Goal: Task Accomplishment & Management: Manage account settings

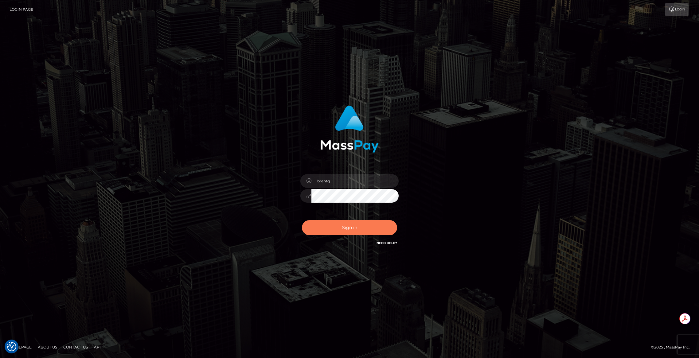
click at [339, 229] on button "Sign in" at bounding box center [349, 227] width 95 height 15
type input "brentg"
click at [339, 227] on button "Sign in" at bounding box center [349, 227] width 95 height 15
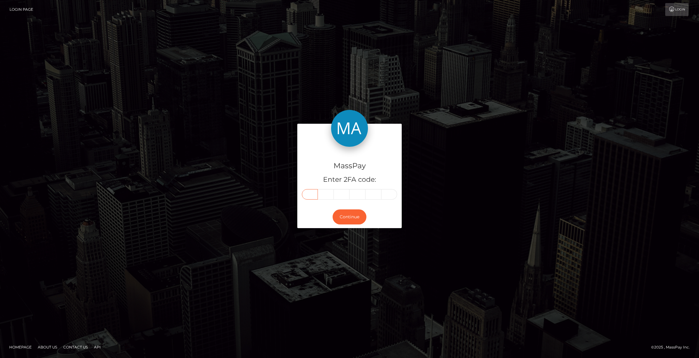
paste input "6"
type input "6"
type input "7"
type input "8"
type input "9"
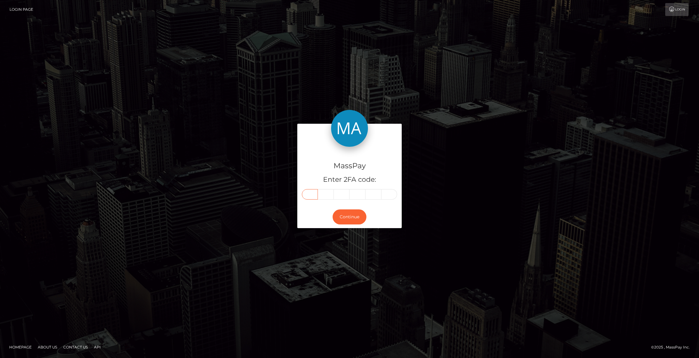
type input "4"
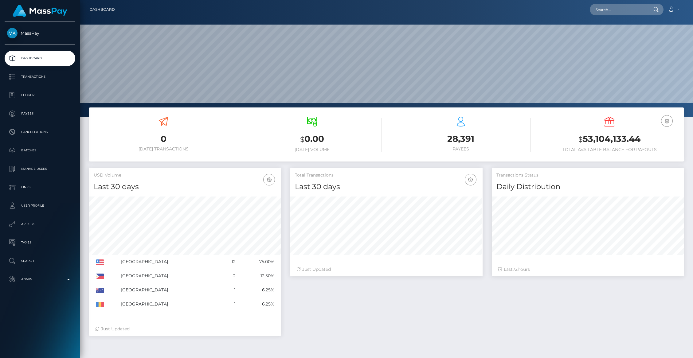
scroll to position [109, 192]
click at [639, 16] on div "Loading... Loading... Account Edit Profile Logout" at bounding box center [401, 9] width 563 height 13
click at [624, 13] on input "text" at bounding box center [619, 10] width 58 height 12
paste input "pout_jprmTxHjm66Ap"
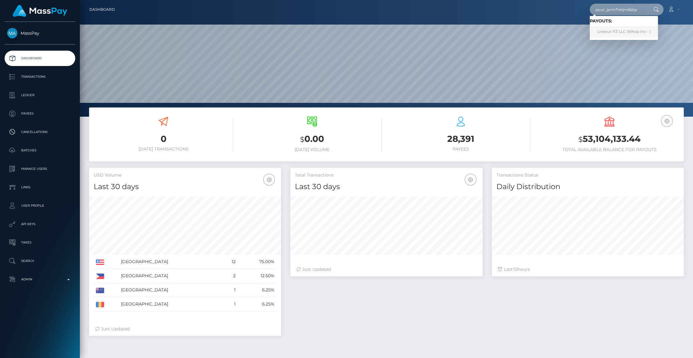
type input "pout_jprmTxHjm66Ap"
click at [612, 34] on link "Lineout-FZ LLC (Whop Inc - )" at bounding box center [624, 31] width 68 height 11
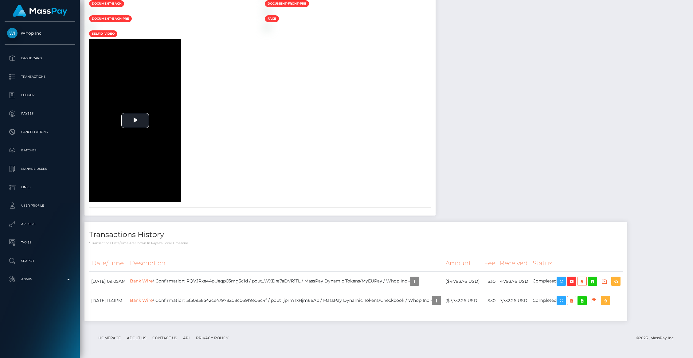
scroll to position [1027, 0]
click at [260, 191] on div "To view this video please enable JavaScript, and consider upgrading to a web br…" at bounding box center [172, 121] width 176 height 164
click at [249, 306] on td "Bank Wire / Confirmation: 3f50938542ce479782d8c069f9ed6c4f / pout_jprmTxHjm66Ap…" at bounding box center [285, 300] width 315 height 19
click at [241, 301] on td "Bank Wire / Confirmation: 3f50938542ce479782d8c069f9ed6c4f / pout_jprmTxHjm66Ap…" at bounding box center [285, 300] width 315 height 19
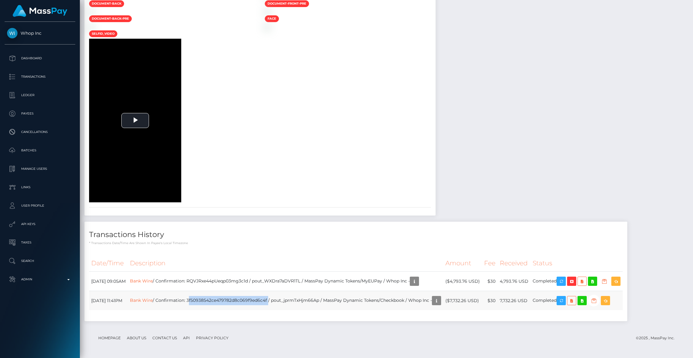
copy td "3f50938542ce479782d8c069f9ed6c4f"
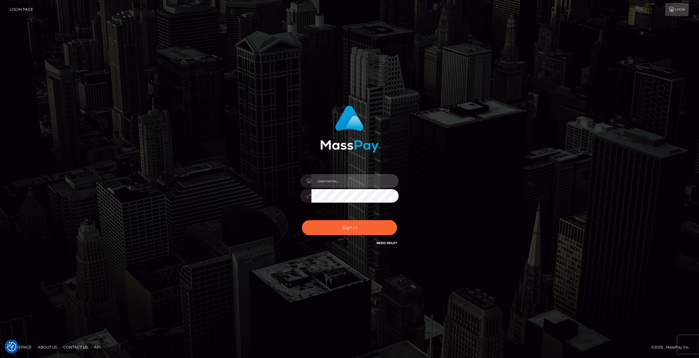
type input "brentg"
click at [341, 228] on button "Sign in" at bounding box center [349, 227] width 95 height 15
type input "brentg"
click at [341, 225] on button "Sign in" at bounding box center [349, 227] width 95 height 15
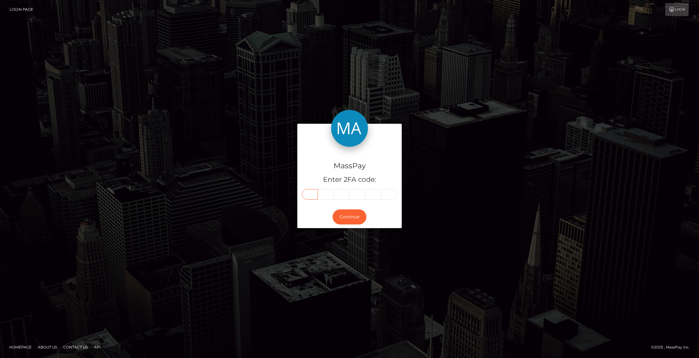
paste input "7"
type input "7"
type input "6"
type input "1"
type input "2"
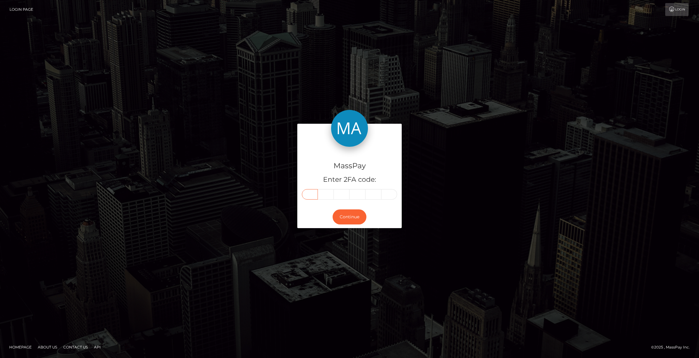
type input "8"
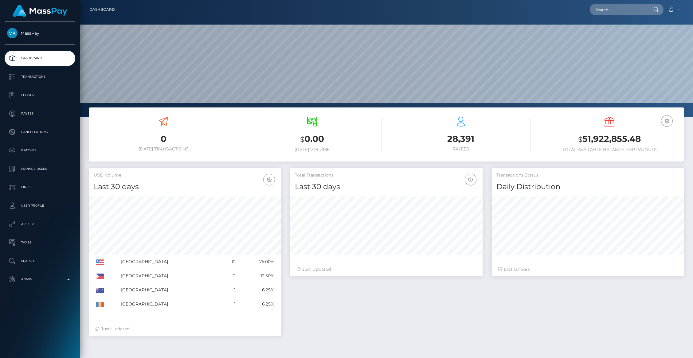
scroll to position [109, 192]
drag, startPoint x: 610, startPoint y: 10, endPoint x: 618, endPoint y: 14, distance: 9.4
click at [610, 10] on input "text" at bounding box center [619, 10] width 58 height 12
paste input "68d1e0f85d905"
type input "68d1e0f85d905"
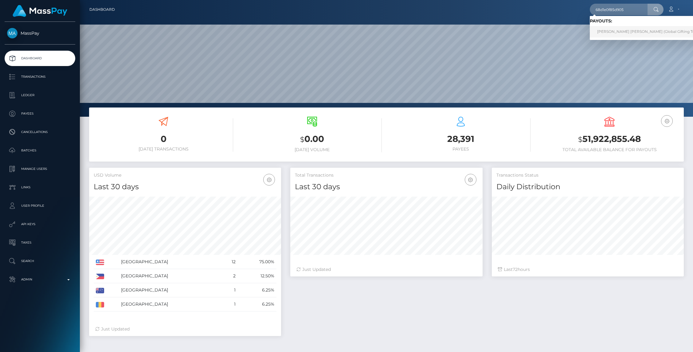
click at [629, 30] on link "[PERSON_NAME] [PERSON_NAME] (Global Gifting Technologies Inc - Throne)" at bounding box center [668, 31] width 157 height 11
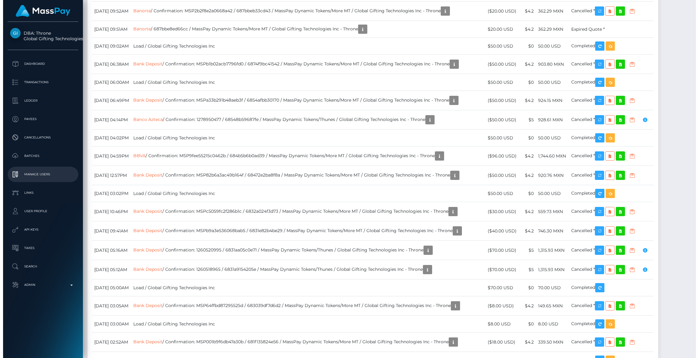
scroll to position [3014, 0]
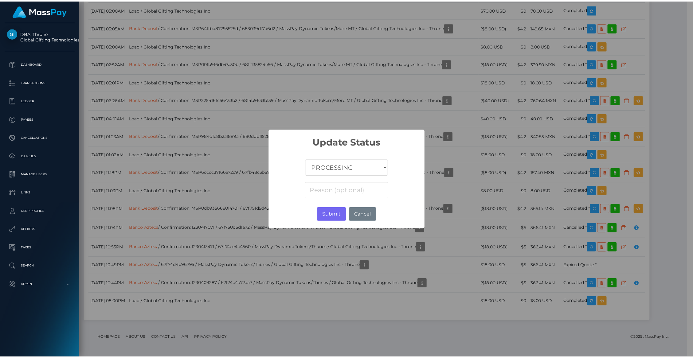
scroll to position [306979, 306861]
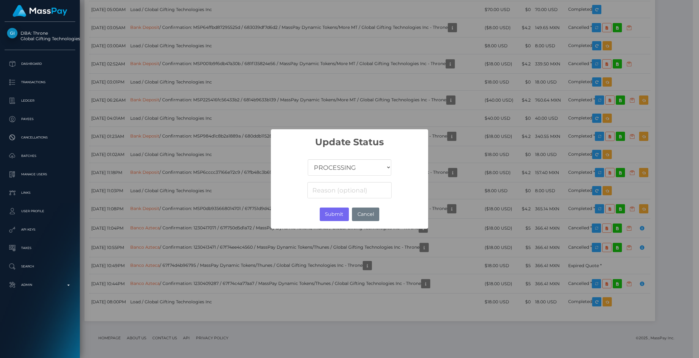
click at [346, 171] on select "COMPLETED CANCELLED READY_FOR_PICKUP PROCESSING" at bounding box center [350, 167] width 84 height 16
select select "CANCELLED"
click at [308, 159] on select "COMPLETED CANCELLED READY_FOR_PICKUP PROCESSING" at bounding box center [350, 167] width 84 height 16
click at [340, 213] on button "Submit" at bounding box center [334, 215] width 29 height 14
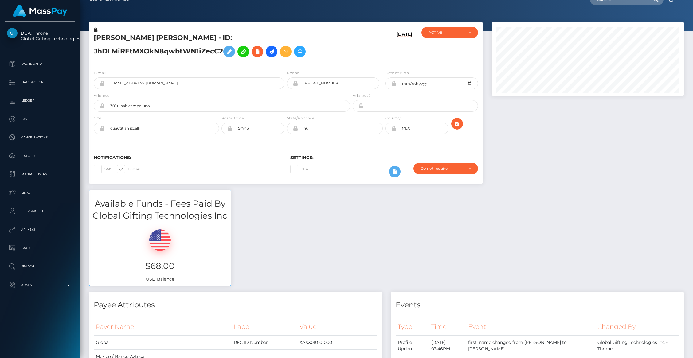
scroll to position [0, 0]
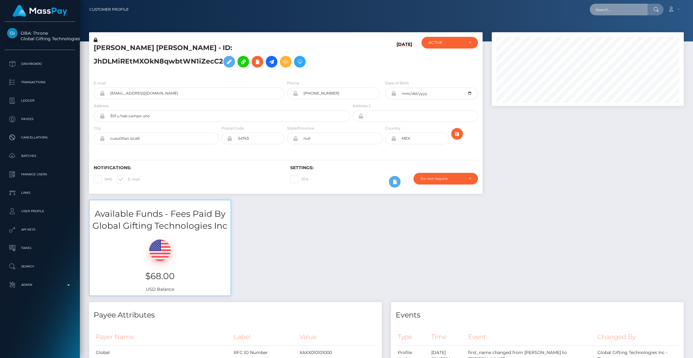
click at [610, 14] on input "text" at bounding box center [619, 10] width 58 height 12
paste input "0a9f52a8-980f-11f0-bd85-0694aced620b"
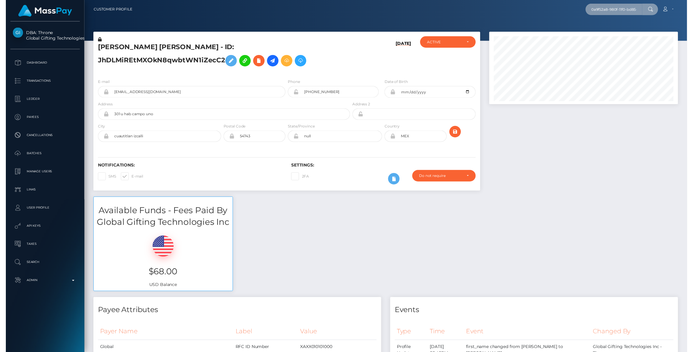
scroll to position [0, 31]
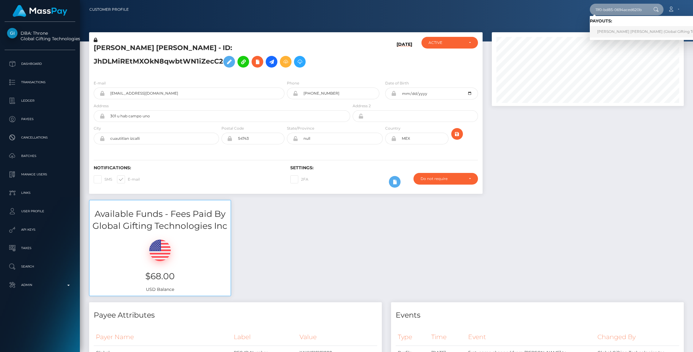
type input "0a9f52a8-980f-11f0-bd85-0694aced620b"
click at [627, 30] on link "[PERSON_NAME] [PERSON_NAME] (Global Gifting Technologies Inc - Throne)" at bounding box center [668, 31] width 157 height 11
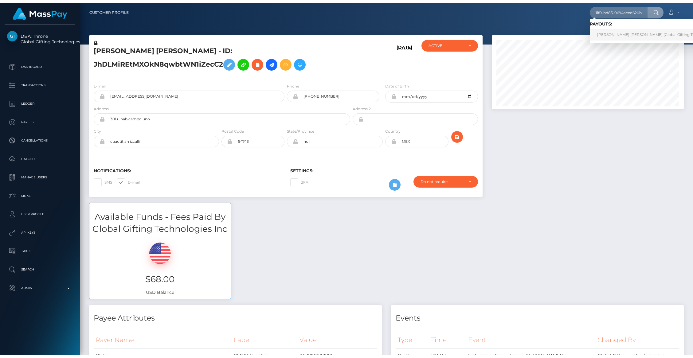
scroll to position [0, 0]
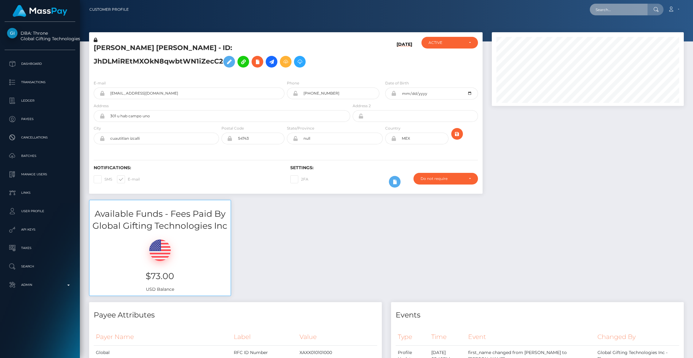
click at [616, 14] on input "text" at bounding box center [619, 10] width 58 height 12
paste input "qLfEJlK_43H1PPm"
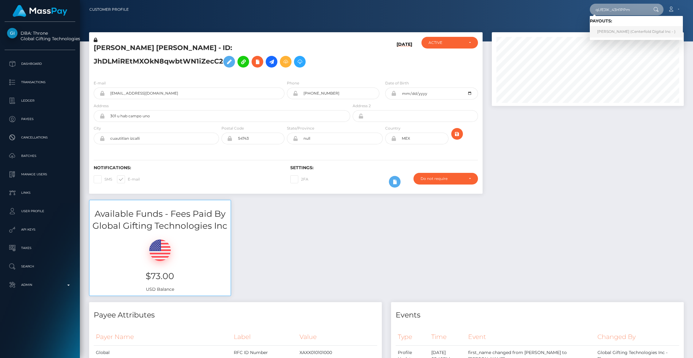
type input "qLfEJlK_43H1PPm"
click at [606, 29] on link "Christos Sandalis (Centerfold Digital Inc - )" at bounding box center [636, 31] width 93 height 11
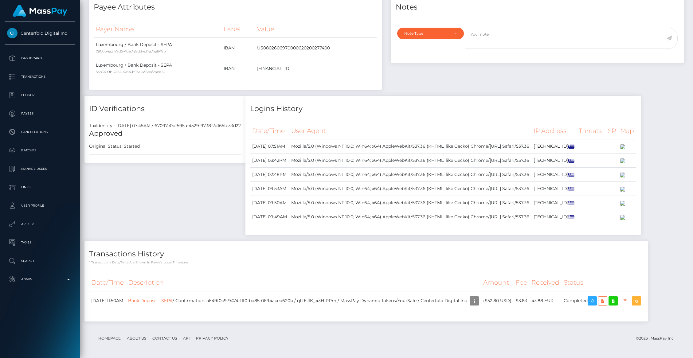
scroll to position [415, 0]
click at [238, 301] on td "Bank Deposit - SEPA / Confirmation: a649f0c9-9474-11f0-bd85-0694aced620b / qLfE…" at bounding box center [303, 300] width 355 height 19
drag, startPoint x: 235, startPoint y: 300, endPoint x: 258, endPoint y: 301, distance: 23.0
click at [258, 301] on td "Bank Deposit - SEPA / Confirmation: a649f0c9-9474-11f0-bd85-0694aced620b / qLfE…" at bounding box center [303, 300] width 355 height 19
drag, startPoint x: 234, startPoint y: 300, endPoint x: 321, endPoint y: 299, distance: 86.9
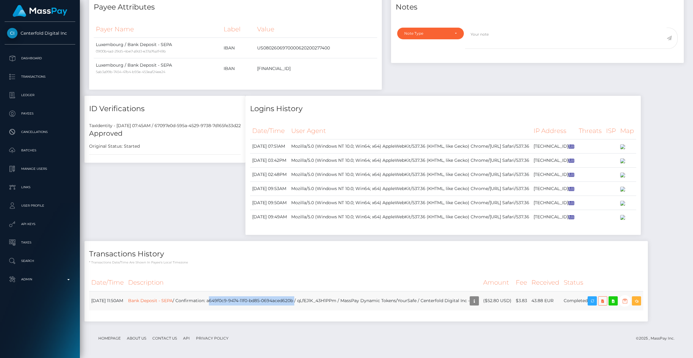
click at [321, 299] on td "Bank Deposit - SEPA / Confirmation: a649f0c9-9474-11f0-bd85-0694aced620b / qLfE…" at bounding box center [303, 300] width 355 height 19
copy td "a649f0c9-9474-11f0-bd85-0694aced620b"
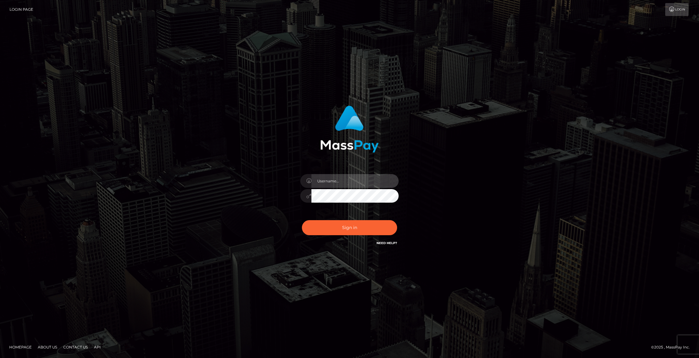
type input "brentg"
click at [324, 232] on button "Sign in" at bounding box center [349, 227] width 95 height 15
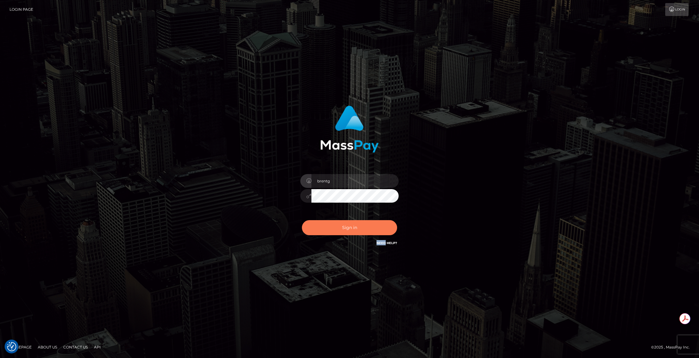
click at [324, 232] on div "Sign in Need Help?" at bounding box center [349, 229] width 107 height 27
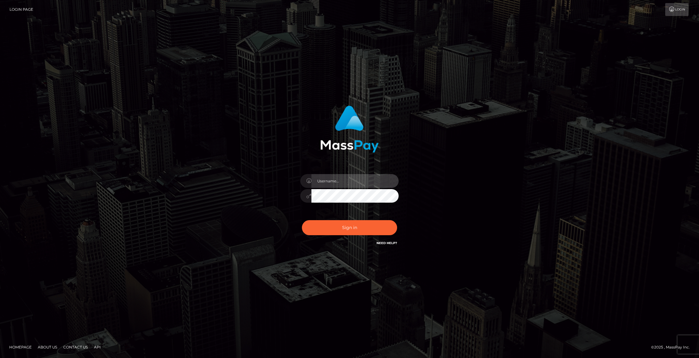
type input "brentg"
click at [453, 215] on div "brentg Sign in" at bounding box center [349, 179] width 350 height 156
click at [349, 230] on button "Sign in" at bounding box center [349, 227] width 95 height 15
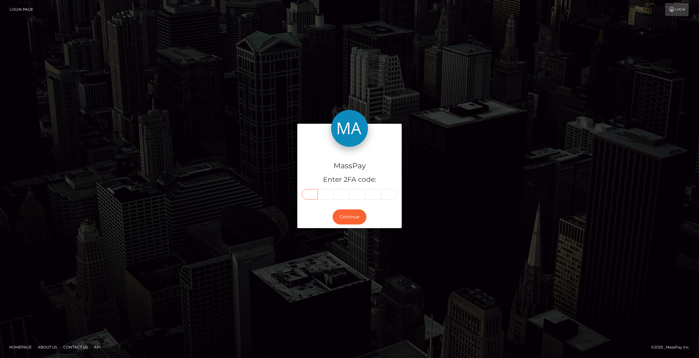
paste input "9"
type input "9"
type input "1"
type input "5"
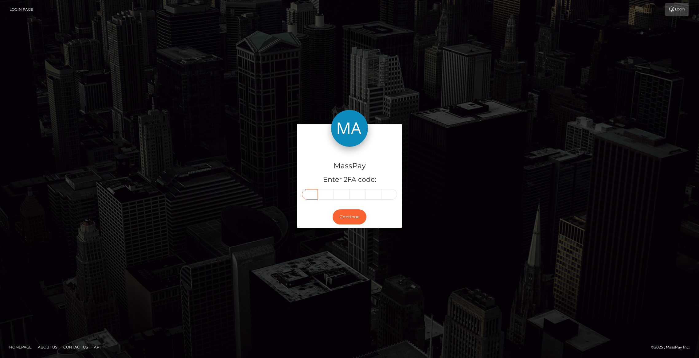
type input "6"
type input "4"
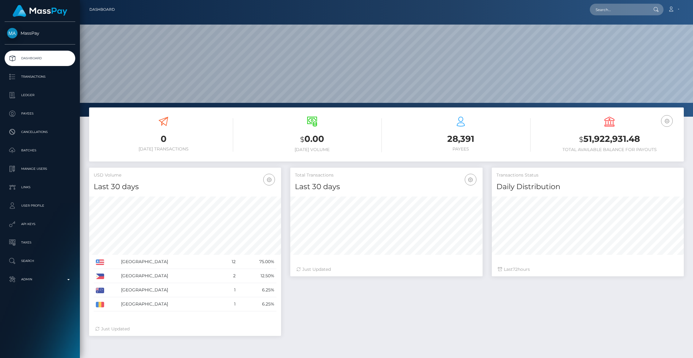
scroll to position [109, 192]
click at [609, 12] on input "text" at bounding box center [619, 10] width 58 height 12
paste input "c0a4dc96-84f3-11f0-8023-0266f44cc279"
type input "c0a4dc96-84f3-11f0-8023-0266f44cc279"
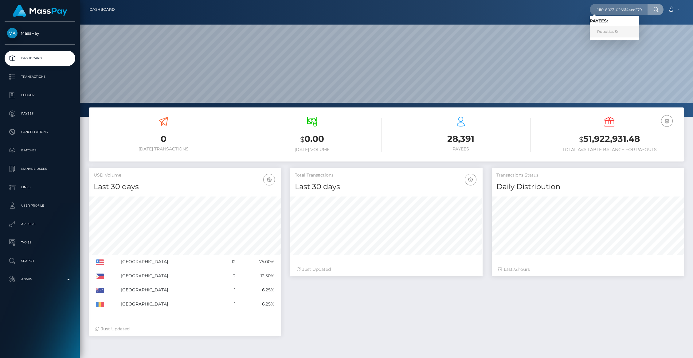
click at [619, 31] on link "Robotics Srl" at bounding box center [614, 31] width 49 height 11
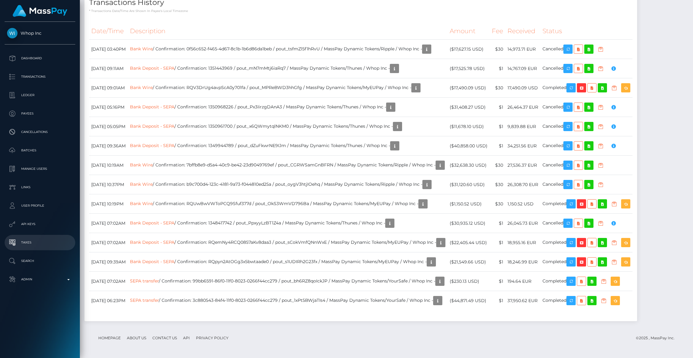
scroll to position [1391, 0]
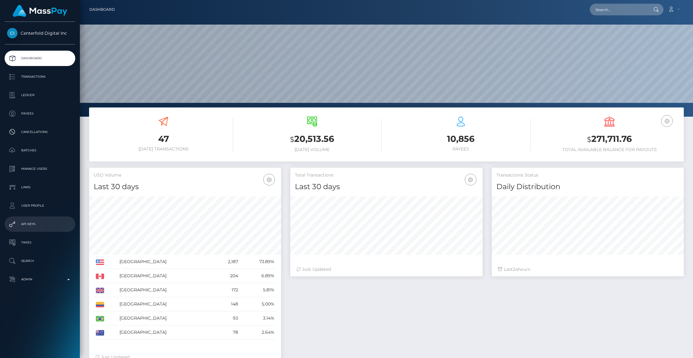
scroll to position [109, 192]
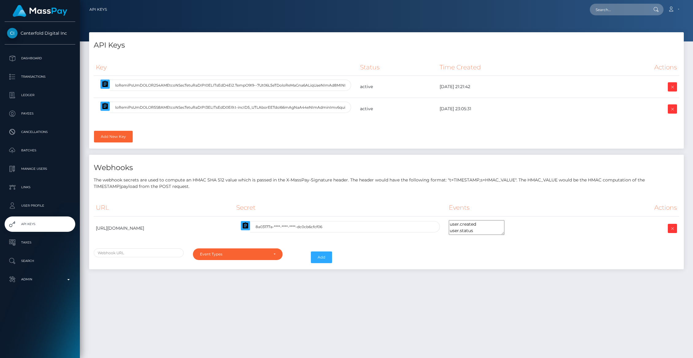
select select
click at [103, 107] on icon "button" at bounding box center [105, 106] width 6 height 6
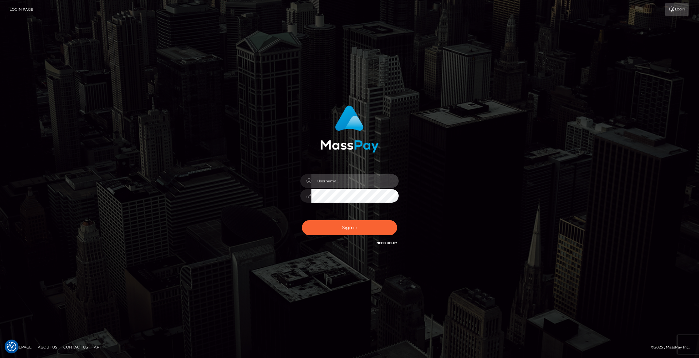
type input "brentg"
click at [348, 227] on button "Sign in" at bounding box center [349, 227] width 95 height 15
type input "brentg"
click at [338, 229] on button "Sign in" at bounding box center [349, 227] width 95 height 15
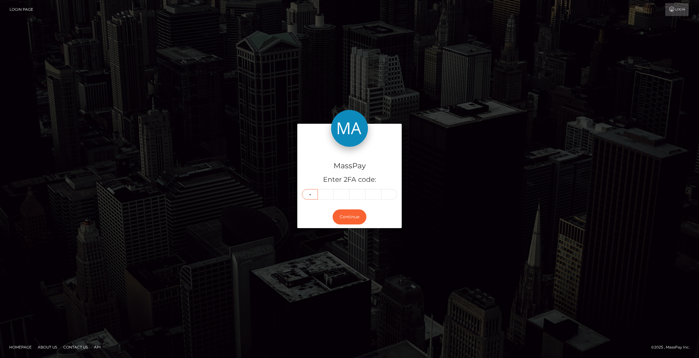
type input "4"
type input "6"
type input "2"
type input "0"
type input "2"
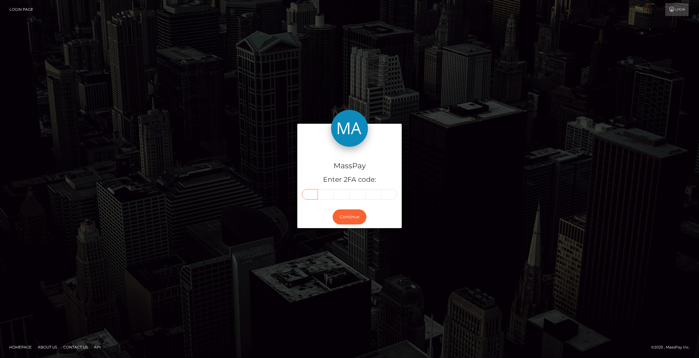
type input "4"
type input "6"
type input "2"
type input "0"
type input "2"
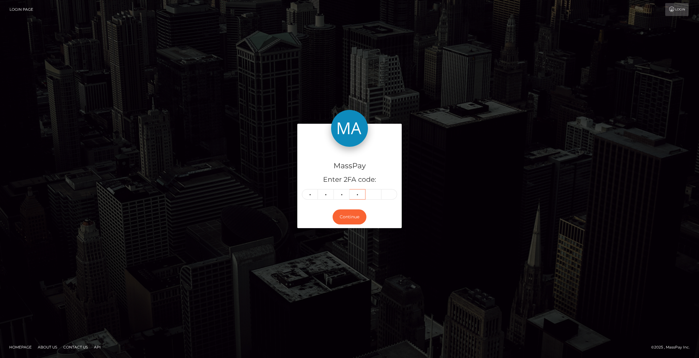
type input "2"
type input "0"
type input "2"
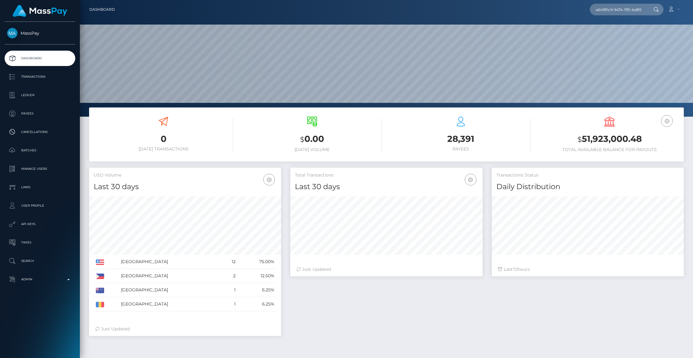
scroll to position [0, 31]
type input "a649f0c9-9474-11f0-bd85-0694aced620b"
click at [657, 30] on link "[PERSON_NAME] (Centerfold Digital Inc - )" at bounding box center [636, 31] width 93 height 11
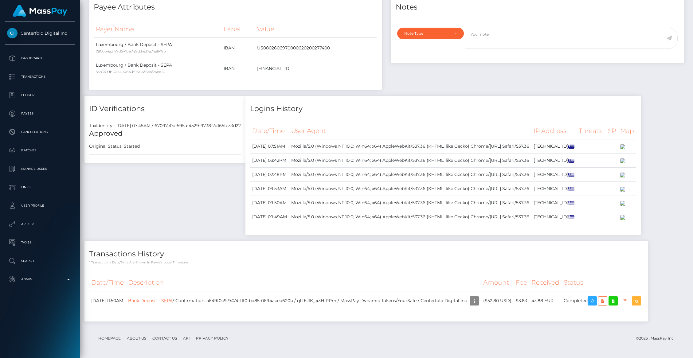
scroll to position [130, 0]
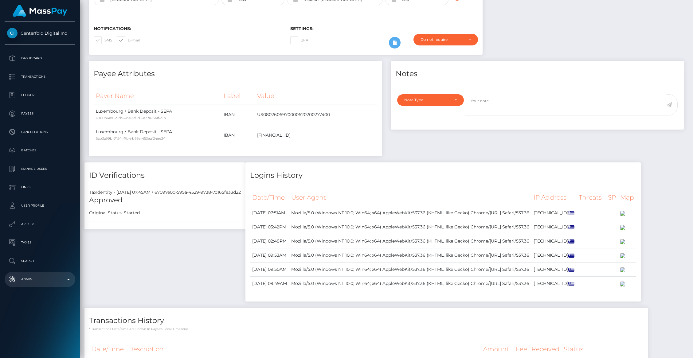
click at [48, 280] on p "Admin" at bounding box center [40, 279] width 66 height 9
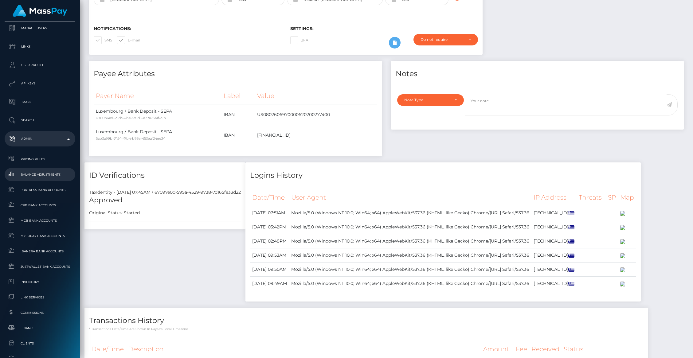
click at [33, 177] on span "Balance Adjustments" at bounding box center [40, 174] width 66 height 7
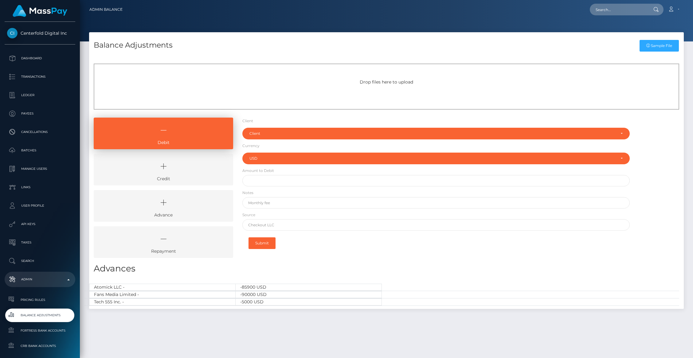
select select "USD"
click at [210, 156] on link "Credit" at bounding box center [163, 170] width 139 height 32
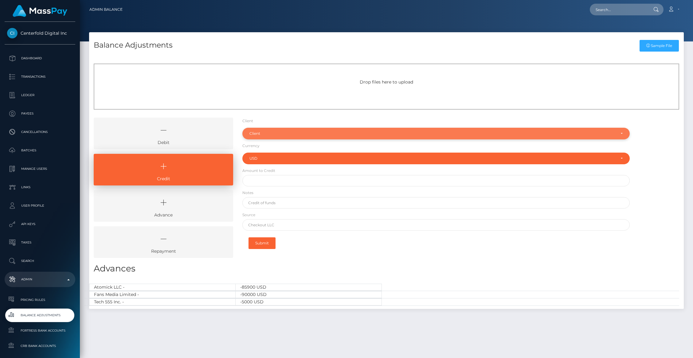
click at [265, 136] on div "Client" at bounding box center [435, 134] width 387 height 12
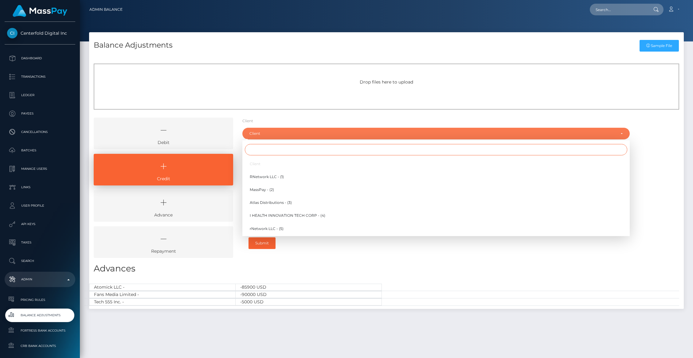
click at [262, 144] on input "Search" at bounding box center [436, 149] width 382 height 11
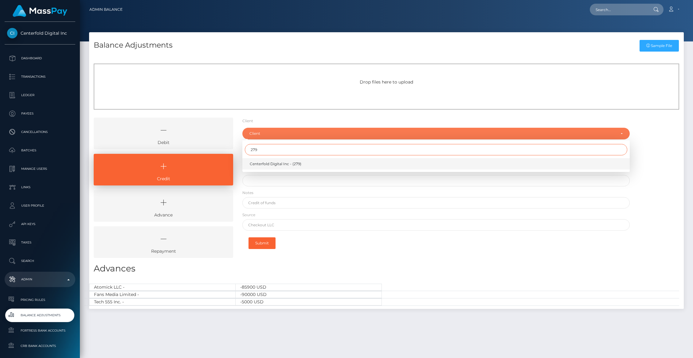
type input "279"
click at [266, 161] on link "Centerfold Digital Inc - (279)" at bounding box center [435, 163] width 387 height 11
select select "279"
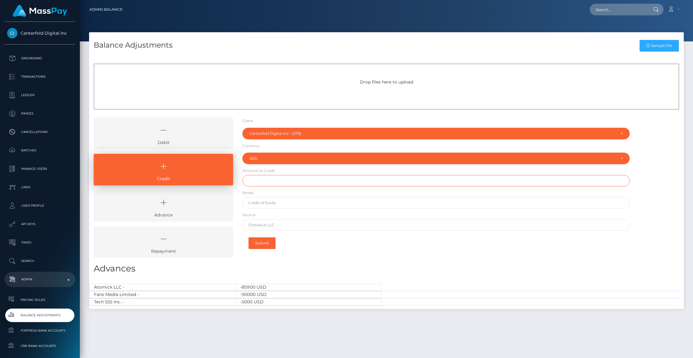
click at [274, 180] on input "text" at bounding box center [435, 180] width 387 height 11
type input "$70.00"
click at [272, 204] on input "text" at bounding box center [435, 202] width 387 height 11
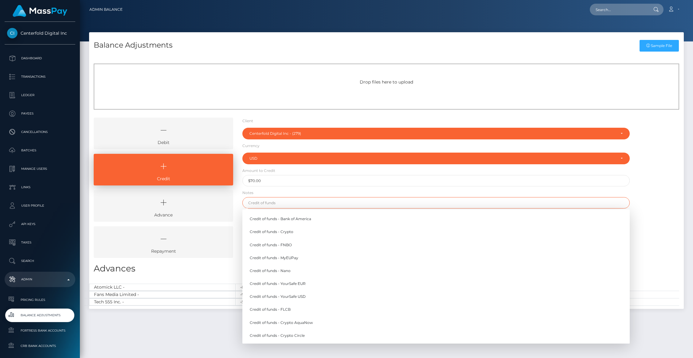
paste input "Reimbursement for transaction - a649f0c9-9474-11f0-bd85-0694aced620b (Ref #GRN3…"
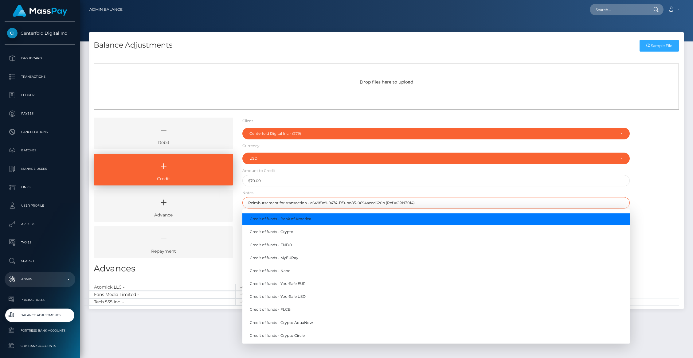
type input "Reimbursement for transaction - a649f0c9-9474-11f0-bd85-0694aced620b (Ref #GRN3…"
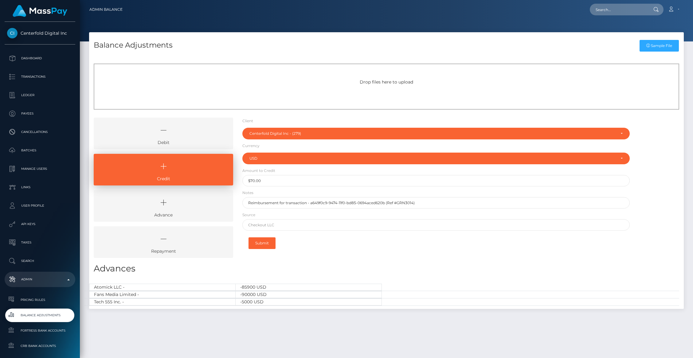
click at [393, 189] on form "Client Client RNetwork LLC - (1) MassPay - (2) Atlas Distributions - (3) I HEAL…" at bounding box center [435, 185] width 387 height 135
click at [293, 225] on input "text" at bounding box center [435, 224] width 387 height 11
type input "MassPay"
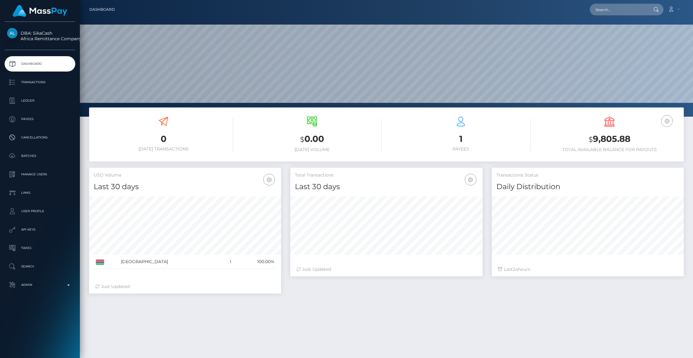
scroll to position [109, 192]
click at [34, 84] on p "Transactions" at bounding box center [40, 82] width 66 height 9
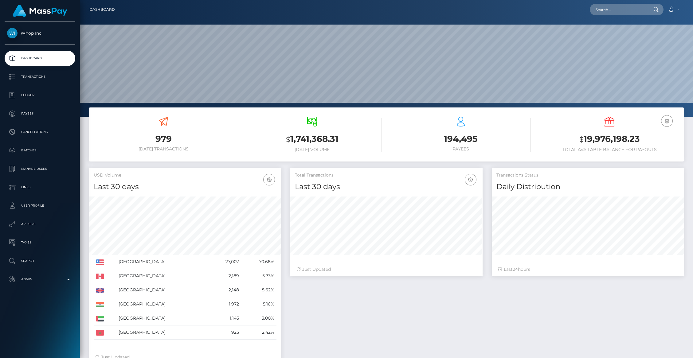
scroll to position [109, 192]
click at [59, 282] on p "Admin" at bounding box center [40, 279] width 66 height 9
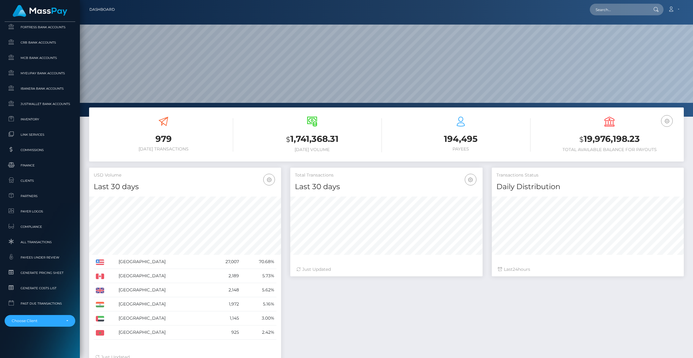
scroll to position [304, 0]
click at [32, 145] on link "Commissions" at bounding box center [40, 149] width 71 height 13
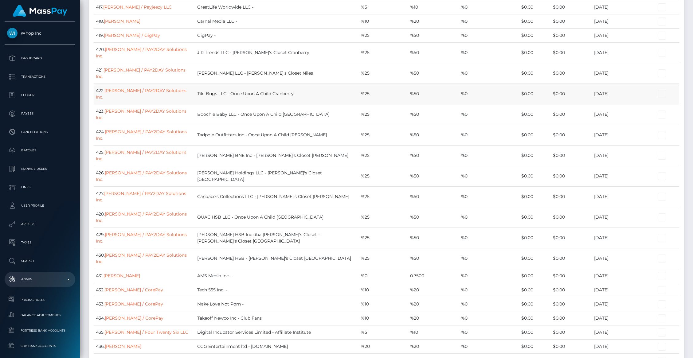
scroll to position [5283, 0]
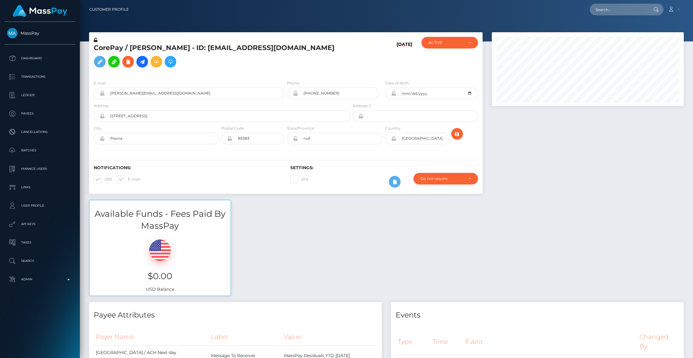
scroll to position [74, 192]
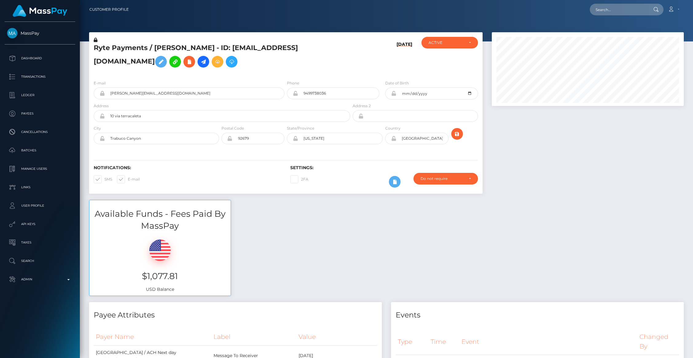
scroll to position [74, 192]
click at [127, 99] on input "Cody@rytepayments.com" at bounding box center [195, 94] width 180 height 12
click at [21, 277] on p "Admin" at bounding box center [40, 279] width 66 height 9
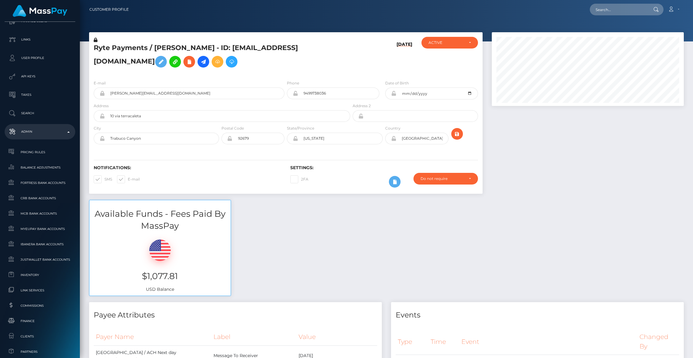
scroll to position [209, 0]
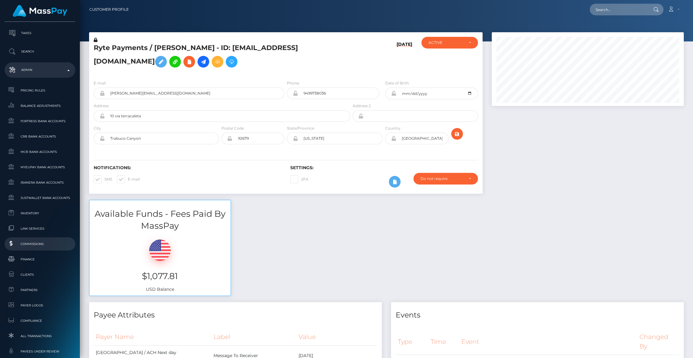
click at [35, 239] on link "Commissions" at bounding box center [40, 243] width 71 height 13
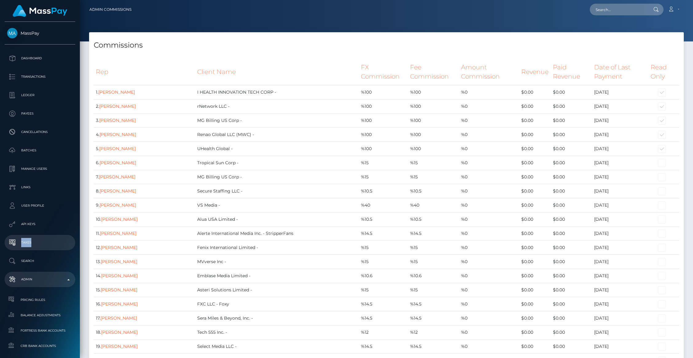
click at [27, 240] on p "Taxes" at bounding box center [40, 242] width 66 height 9
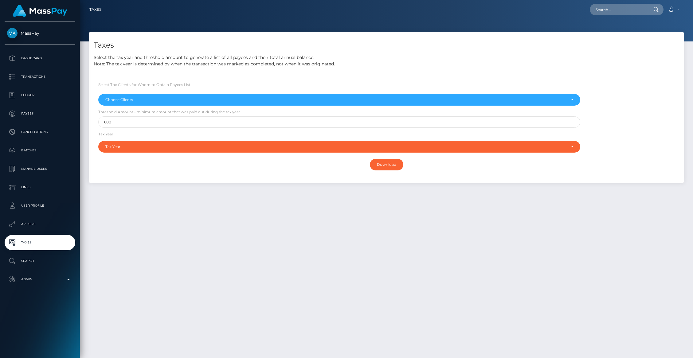
select select
click at [258, 292] on div "Taxes Select the tax year and threshold amount to generate a list of all payees…" at bounding box center [386, 192] width 613 height 320
click at [52, 271] on ul "Dashboard Transactions Ledger Payees Cancellations Batches Links" at bounding box center [40, 169] width 80 height 236
click at [50, 273] on link "Admin" at bounding box center [40, 279] width 71 height 15
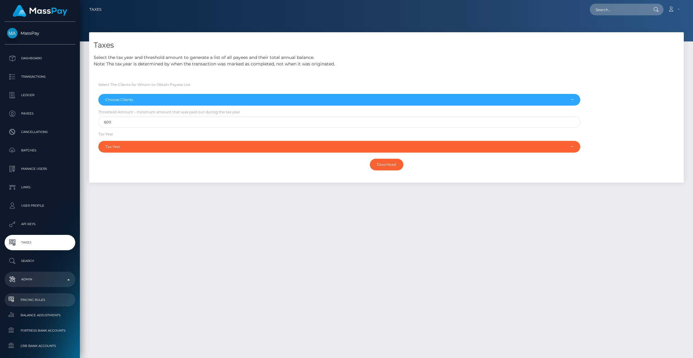
scroll to position [144, 0]
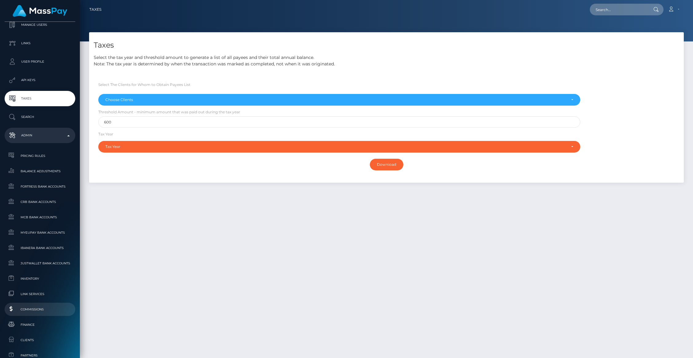
click at [39, 305] on link "Commissions" at bounding box center [40, 309] width 71 height 13
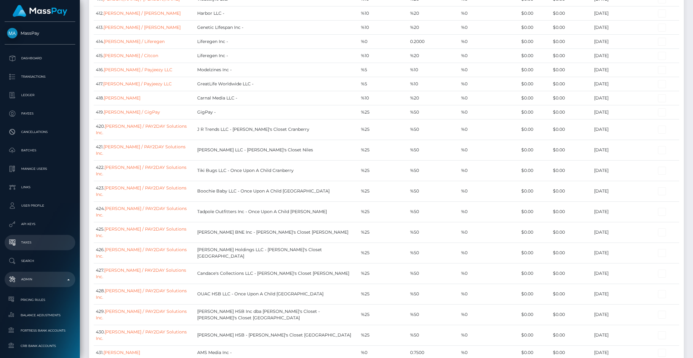
scroll to position [6214, 0]
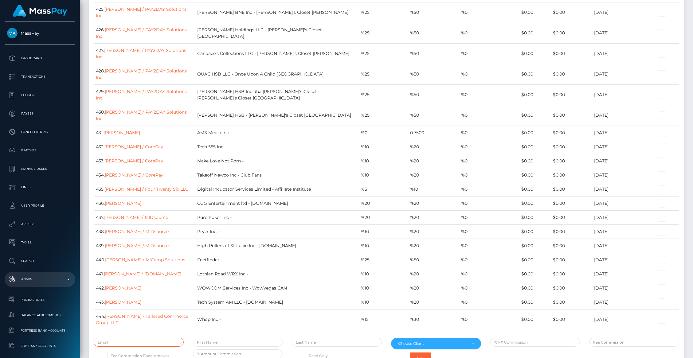
click at [119, 338] on input "text" at bounding box center [139, 342] width 90 height 9
paste input "[PERSON_NAME][EMAIL_ADDRESS][DOMAIN_NAME]"
type input "[PERSON_NAME][EMAIL_ADDRESS][DOMAIN_NAME]"
type input "[PERSON_NAME]"
type input "Fields"
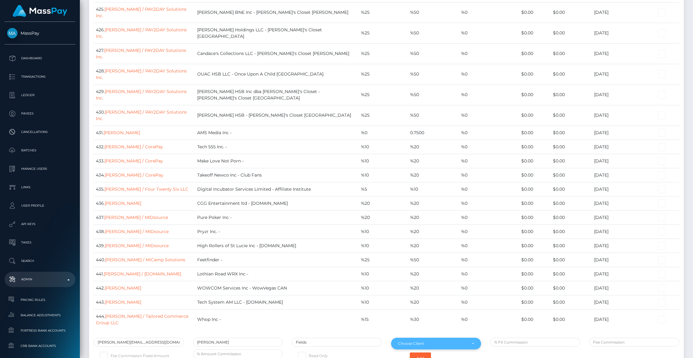
click at [436, 341] on div "Choose Client" at bounding box center [432, 343] width 69 height 5
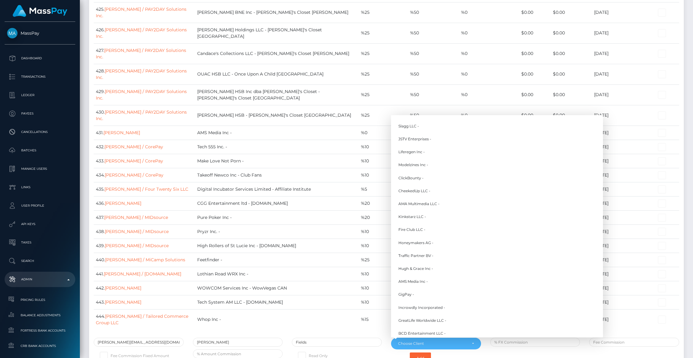
scroll to position [4353, 0]
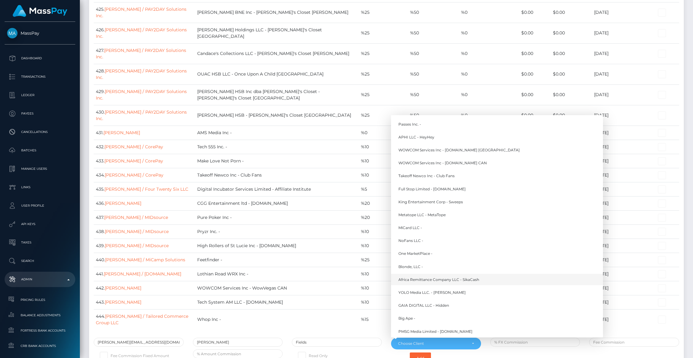
click at [422, 277] on span "Africa Remittance Company LLC - SikaCash" at bounding box center [438, 280] width 81 height 6
select select "353"
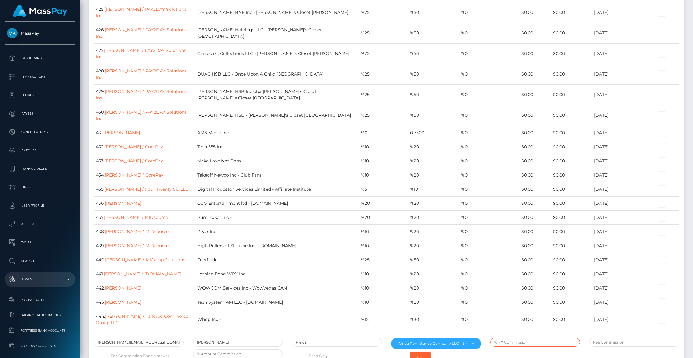
click at [526, 338] on input "text" at bounding box center [535, 342] width 90 height 9
type input "0.20"
click at [430, 352] on button "Add" at bounding box center [420, 358] width 21 height 12
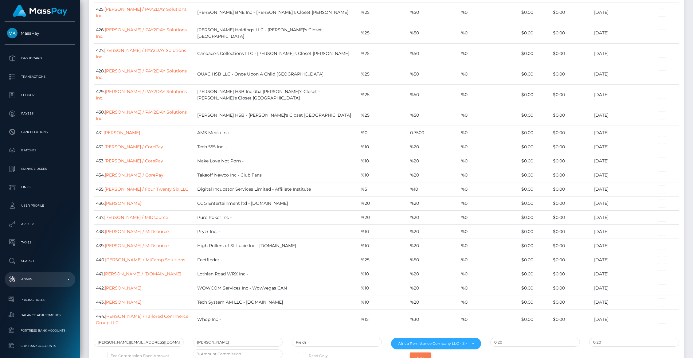
click at [430, 352] on button "Add" at bounding box center [420, 358] width 21 height 12
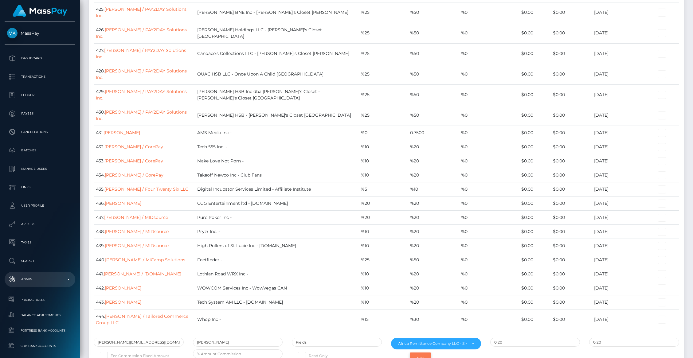
click at [430, 352] on button "Add" at bounding box center [420, 358] width 21 height 12
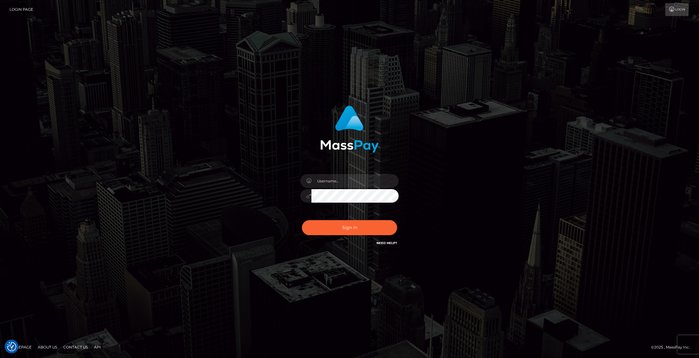
type input "brentg"
click at [337, 225] on button "Sign in" at bounding box center [349, 227] width 95 height 15
click at [337, 225] on div "Sign in Need Help?" at bounding box center [349, 229] width 107 height 27
click at [357, 228] on button "Sign in" at bounding box center [349, 227] width 95 height 15
click at [357, 228] on div "Sign in Need Help?" at bounding box center [349, 229] width 107 height 27
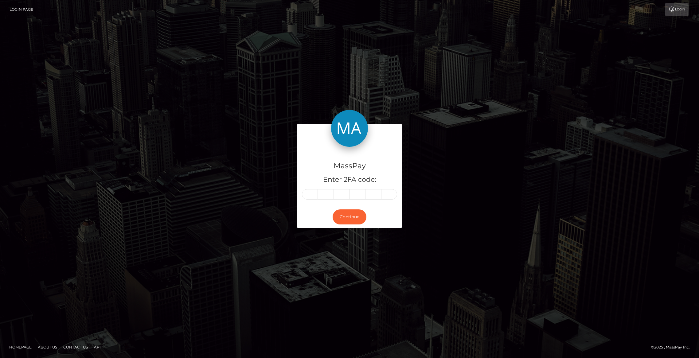
type input "3"
type input "1"
type input "6"
type input "3"
type input "6"
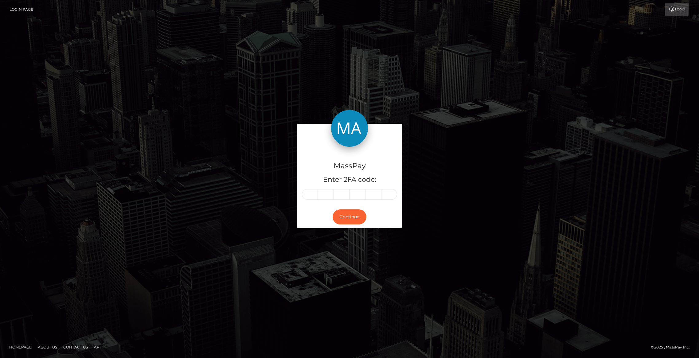
type input "1"
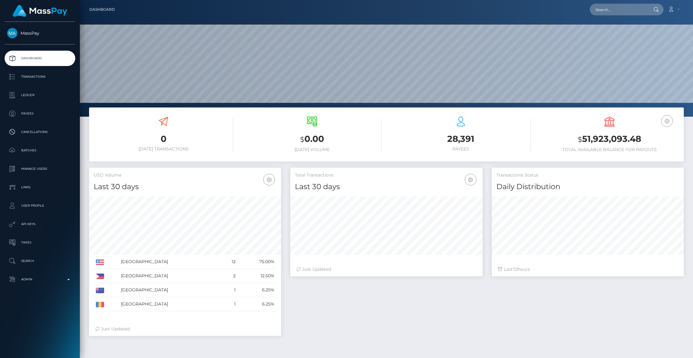
scroll to position [109, 192]
click at [42, 280] on p "Admin" at bounding box center [40, 279] width 66 height 9
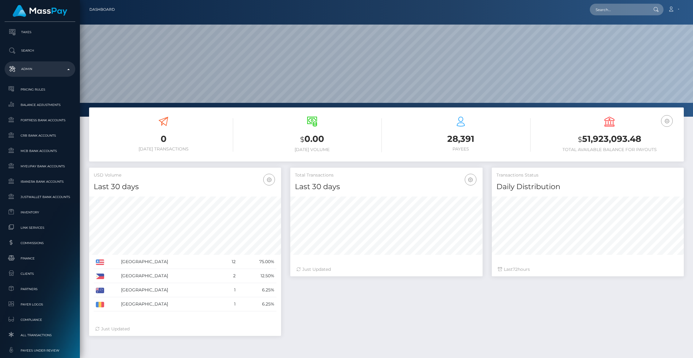
scroll to position [212, 0]
click at [38, 244] on span "Commissions" at bounding box center [40, 241] width 66 height 7
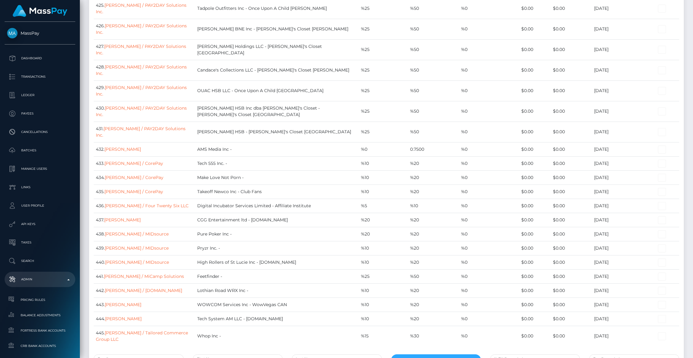
scroll to position [6228, 0]
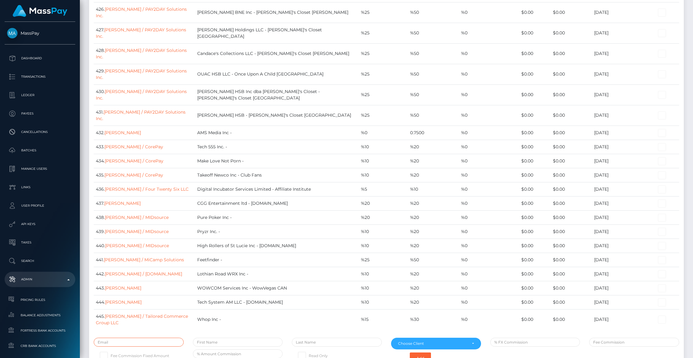
click at [119, 338] on input "text" at bounding box center [139, 342] width 90 height 9
click at [195, 268] on td "442. Ginny Huber / Checkout.com" at bounding box center [144, 275] width 101 height 14
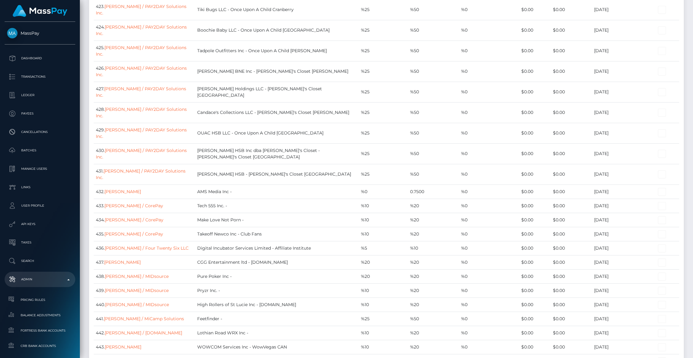
scroll to position [6228, 0]
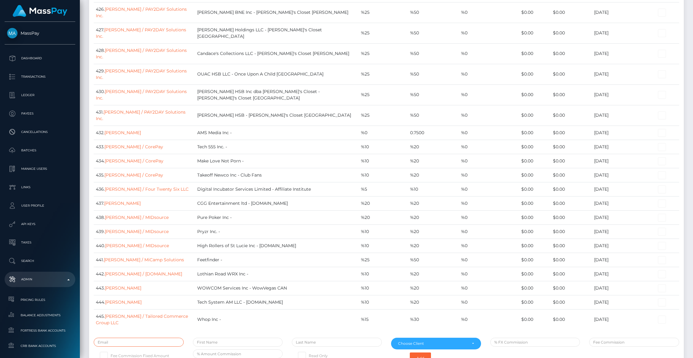
click at [141, 338] on input "text" at bounding box center [139, 342] width 90 height 9
type input "armando@corepay.net"
click at [211, 338] on input "text" at bounding box center [238, 342] width 90 height 9
type input "Rob"
type input "Bast"
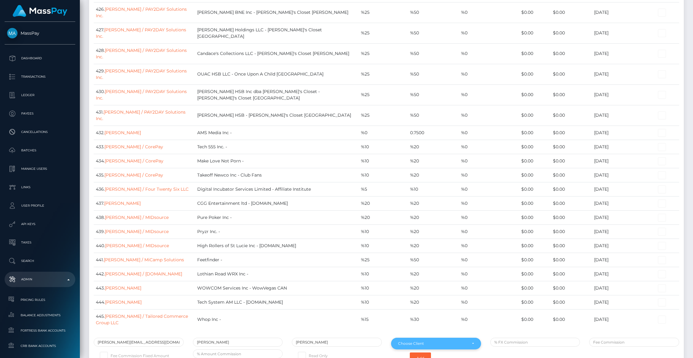
click at [409, 341] on div "Choose Client" at bounding box center [432, 343] width 69 height 5
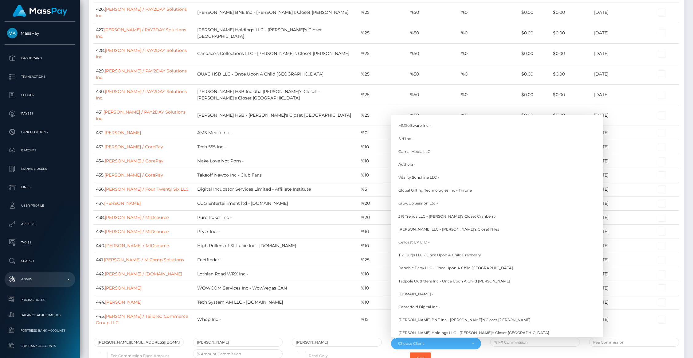
scroll to position [4353, 0]
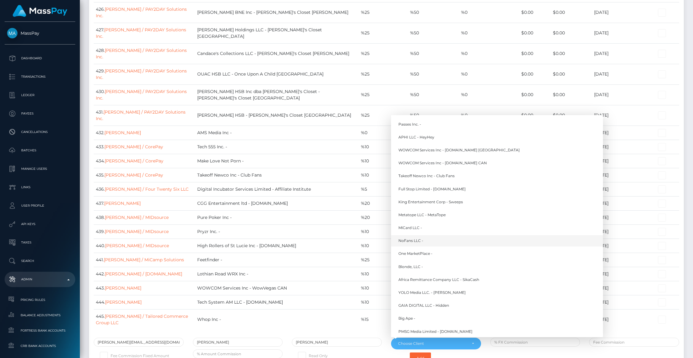
click at [408, 238] on span "NoFans LLC -" at bounding box center [410, 241] width 25 height 6
select select "350"
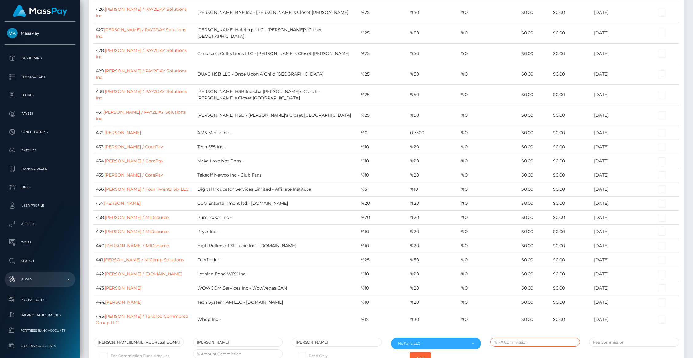
click at [520, 338] on input "text" at bounding box center [535, 342] width 90 height 9
type input "0.20"
type input "."
type input "0.20"
click at [421, 352] on button "Add" at bounding box center [420, 358] width 21 height 12
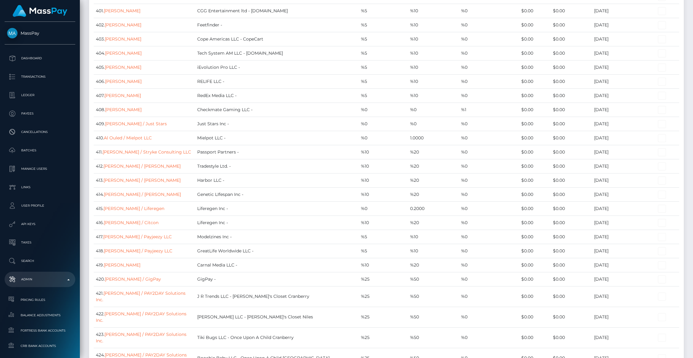
scroll to position [6242, 0]
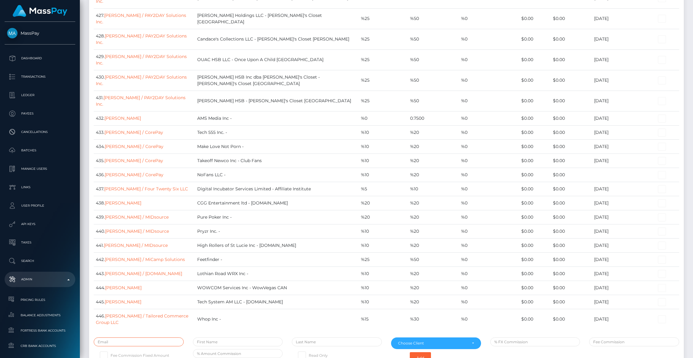
click at [135, 337] on input "text" at bounding box center [139, 341] width 90 height 9
type input "[EMAIL_ADDRESS][DOMAIN_NAME]"
type input "Kesem"
type input "Fine"
click at [404, 341] on div "Choose Client" at bounding box center [432, 343] width 69 height 5
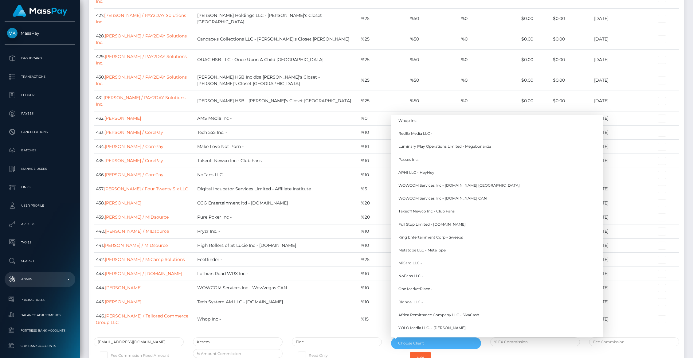
scroll to position [4353, 0]
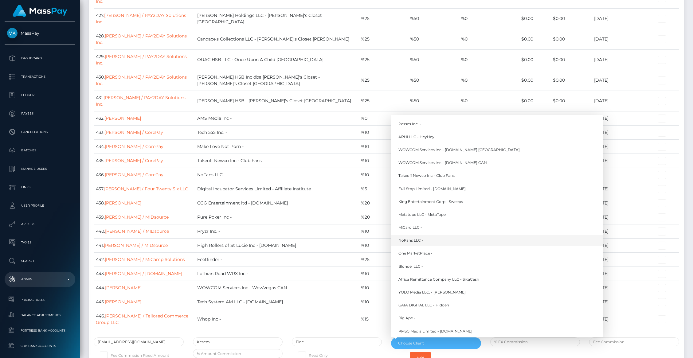
click at [407, 238] on span "NoFans LLC -" at bounding box center [410, 241] width 25 height 6
select select "350"
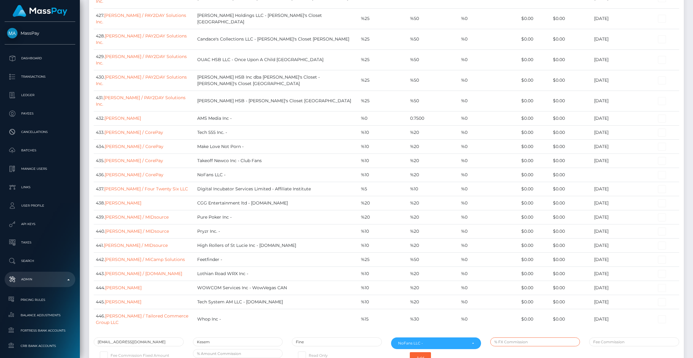
click at [519, 337] on input "text" at bounding box center [535, 341] width 90 height 9
type input "0.10"
click at [422, 352] on button "Add" at bounding box center [420, 358] width 21 height 12
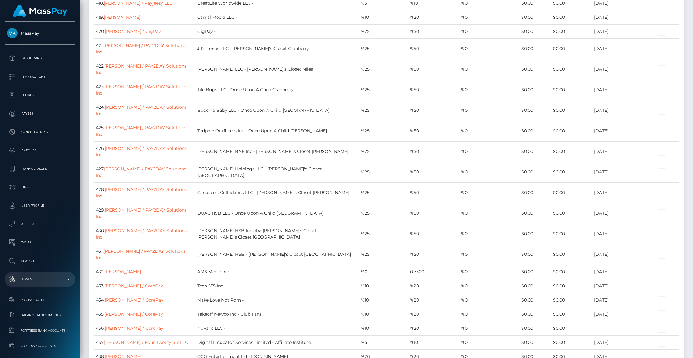
scroll to position [6256, 0]
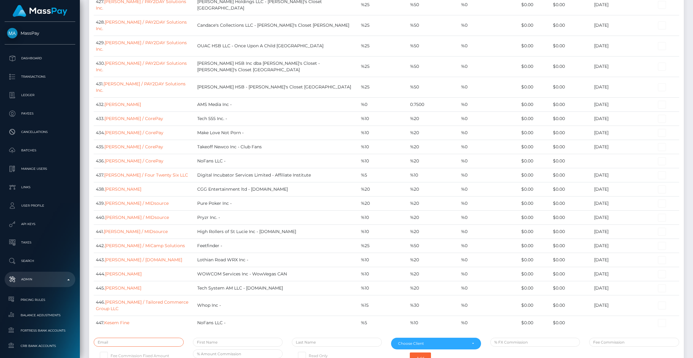
click at [117, 338] on input "text" at bounding box center [139, 342] width 90 height 9
type input "D"
type input "[PERSON_NAME][EMAIL_ADDRESS][DOMAIN_NAME]"
type input "[PERSON_NAME]"
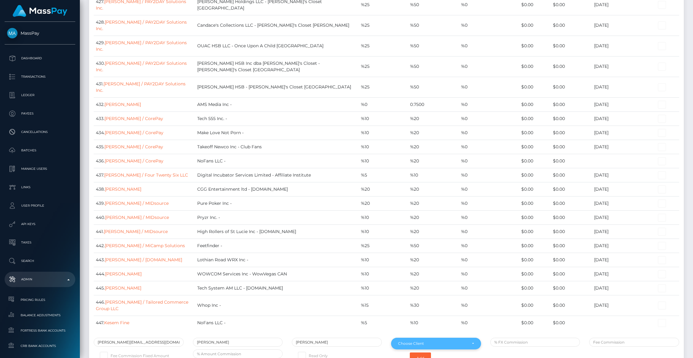
click at [403, 338] on div "Choose Client" at bounding box center [436, 344] width 90 height 12
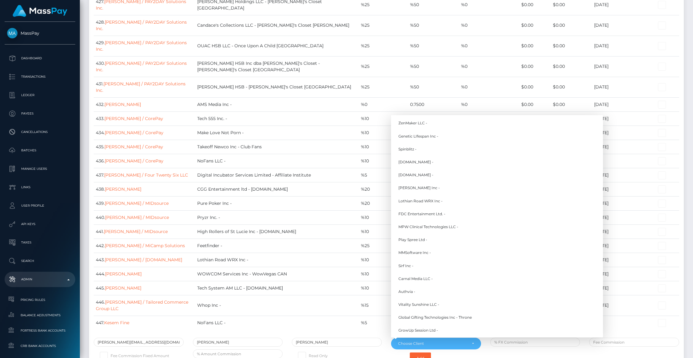
scroll to position [4353, 0]
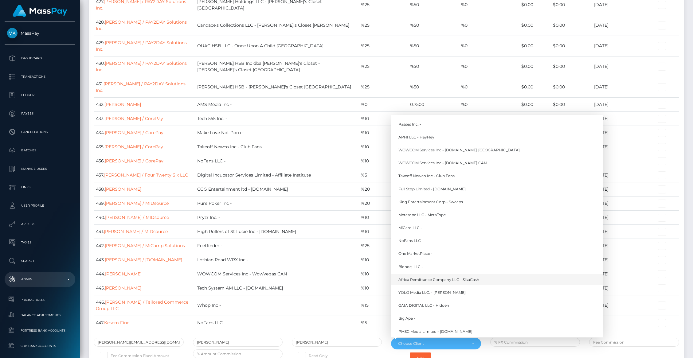
click at [410, 277] on span "Africa Remittance Company LLC - SikaCash" at bounding box center [438, 280] width 81 height 6
select select "353"
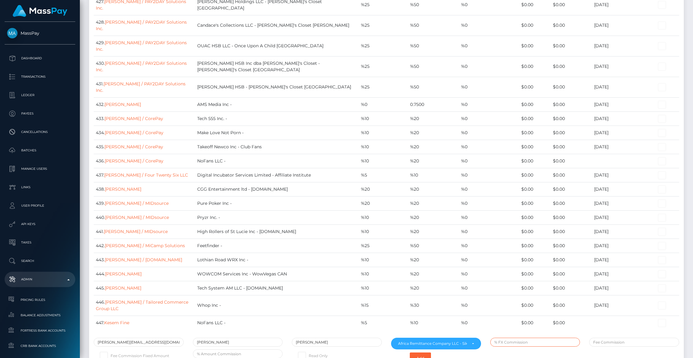
drag, startPoint x: 515, startPoint y: 231, endPoint x: 550, endPoint y: 241, distance: 36.9
click at [515, 338] on input "text" at bounding box center [535, 342] width 90 height 9
type input "."
type input "0.10"
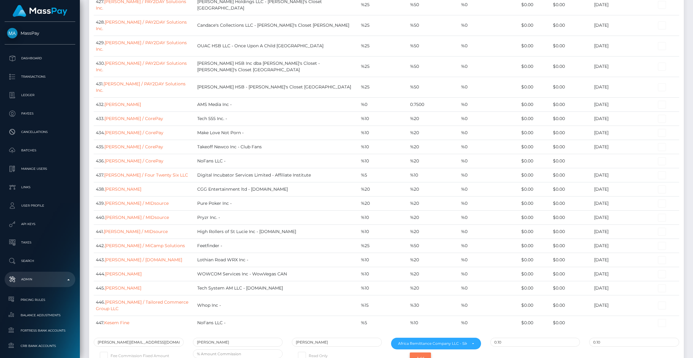
click at [425, 352] on button "Add" at bounding box center [420, 358] width 21 height 12
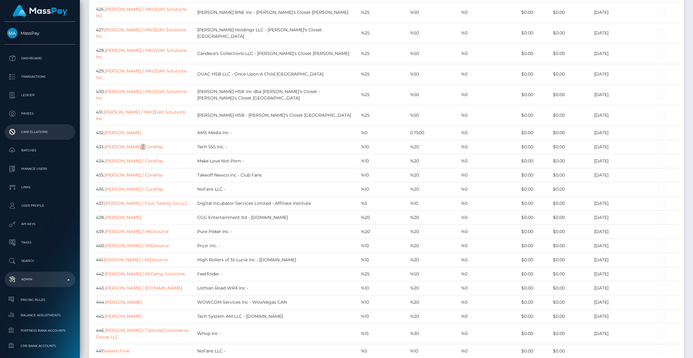
scroll to position [6200, 0]
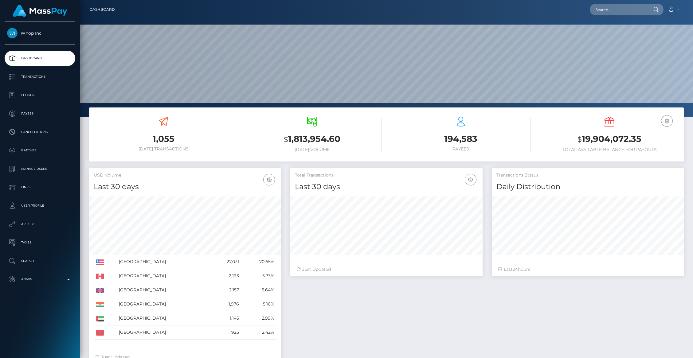
scroll to position [109, 192]
click at [18, 114] on p "Payees" at bounding box center [40, 113] width 66 height 9
